Goal: Manage account settings

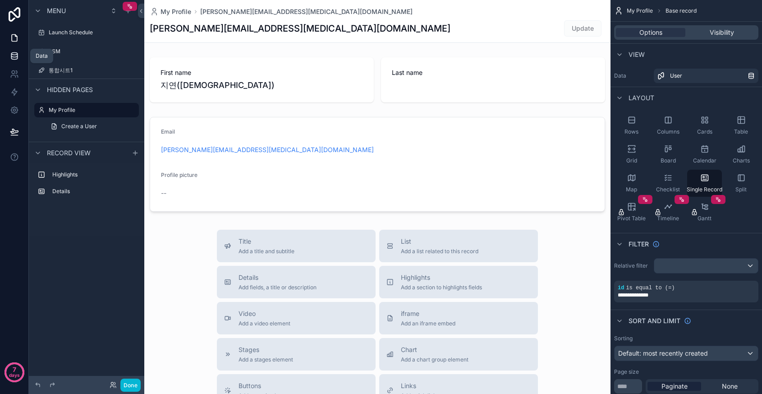
click at [21, 51] on link at bounding box center [14, 56] width 28 height 18
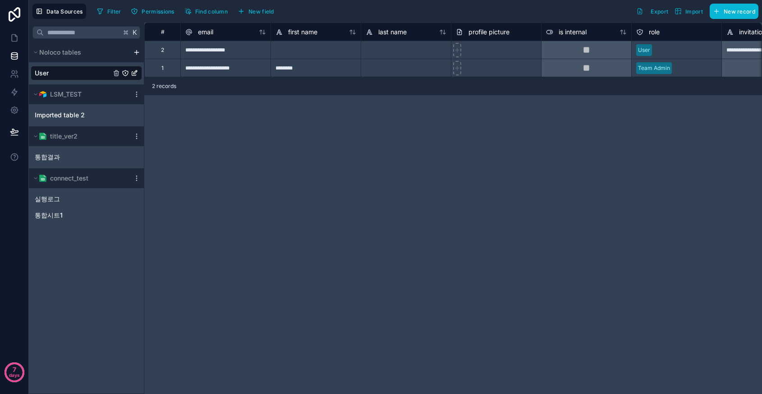
click at [141, 53] on div "scrollable content" at bounding box center [136, 52] width 11 height 7
click at [138, 52] on html "**********" at bounding box center [381, 197] width 762 height 394
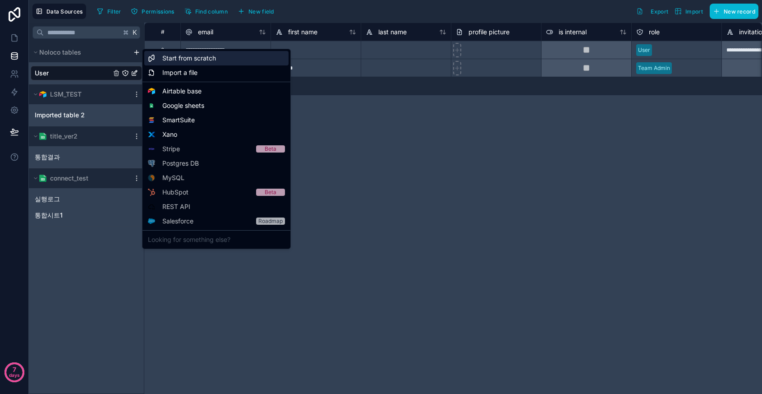
click at [242, 63] on div "Start from scratch" at bounding box center [216, 58] width 144 height 14
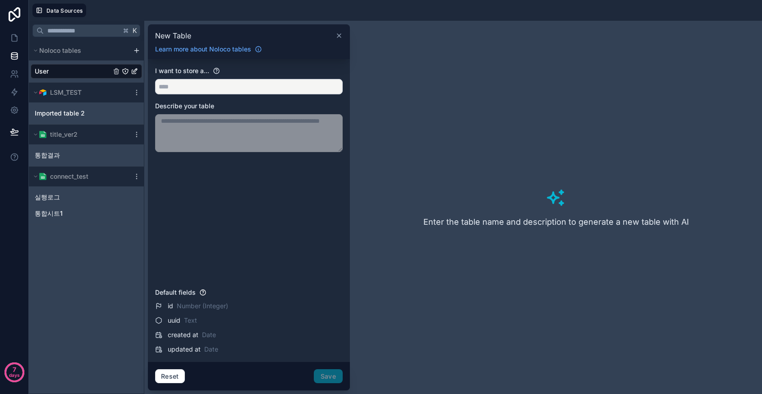
click at [337, 32] on icon at bounding box center [338, 35] width 7 height 7
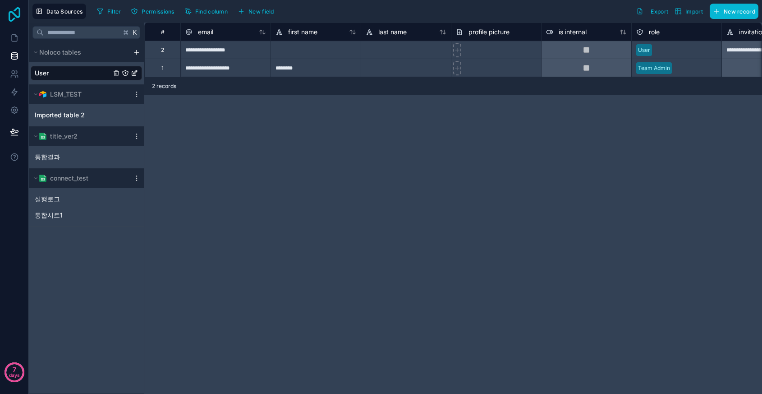
click at [12, 16] on icon at bounding box center [14, 14] width 18 height 14
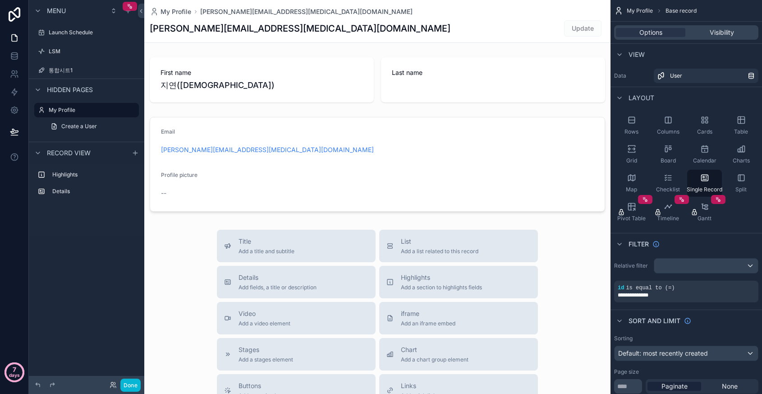
click at [18, 376] on p "days" at bounding box center [14, 374] width 11 height 13
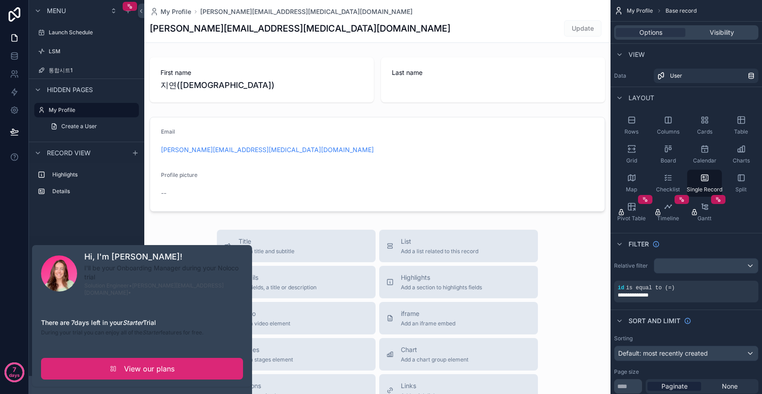
click at [182, 367] on link "View our plans" at bounding box center [142, 369] width 202 height 22
